Goal: Information Seeking & Learning: Learn about a topic

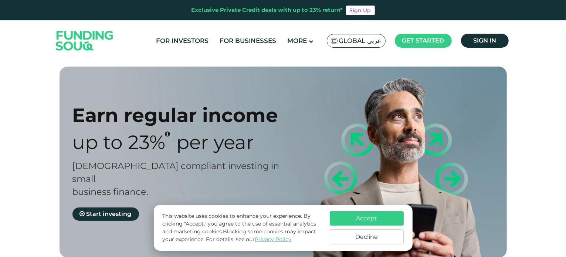
click at [376, 215] on button "Accept" at bounding box center [367, 218] width 74 height 14
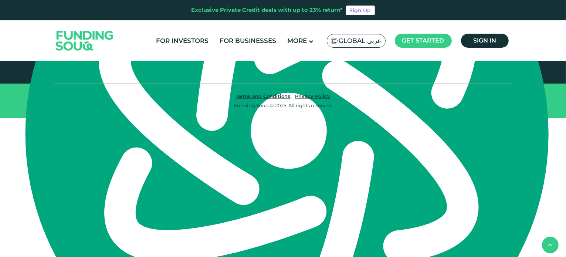
scroll to position [1221, 0]
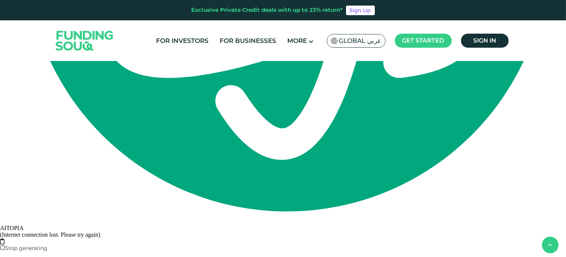
scroll to position [1406, 0]
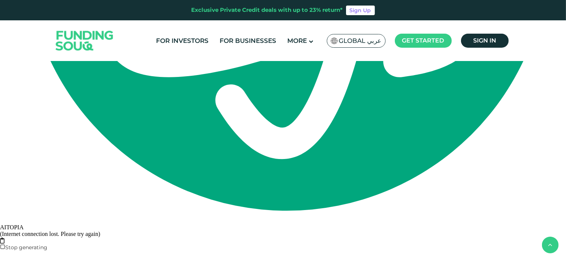
type tc-range-slider "10000"
drag, startPoint x: 87, startPoint y: 166, endPoint x: 60, endPoint y: 166, distance: 27.8
type tc-range-slider "10000"
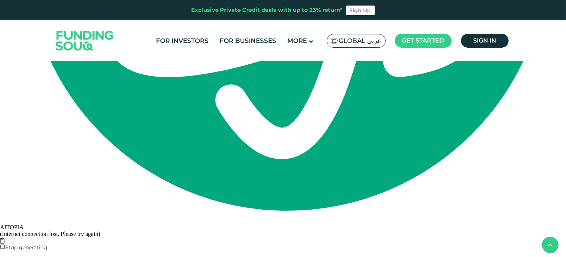
type tc-range-slider "10000"
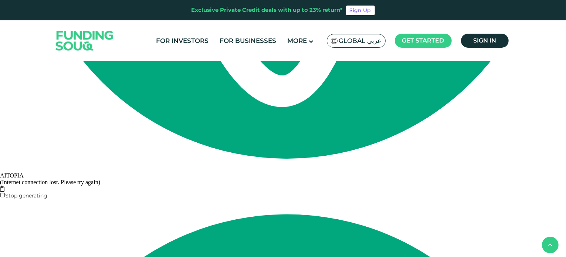
scroll to position [1443, 0]
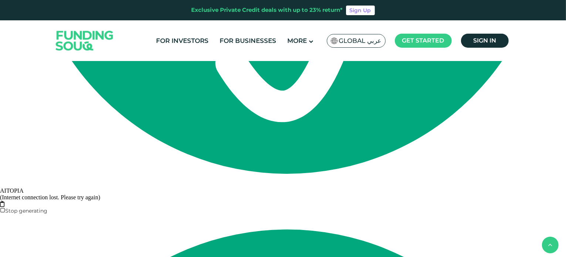
drag, startPoint x: 302, startPoint y: 128, endPoint x: 224, endPoint y: 127, distance: 78.4
type tc-range-slider "1"
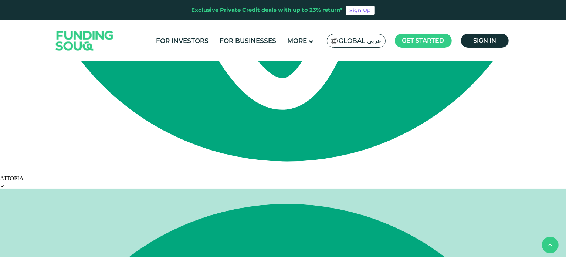
scroll to position [2183, 0]
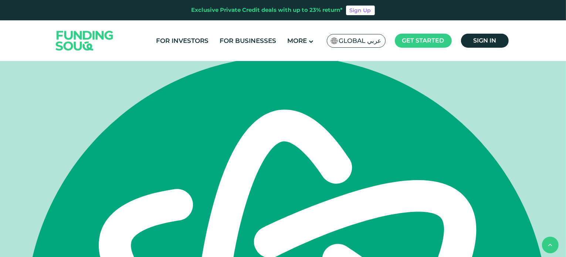
drag, startPoint x: 323, startPoint y: 94, endPoint x: 324, endPoint y: 89, distance: 5.3
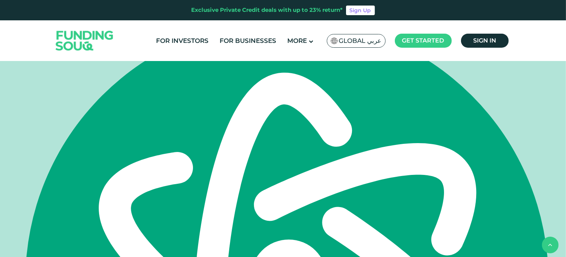
scroll to position [113, 0]
